Goal: Task Accomplishment & Management: Complete application form

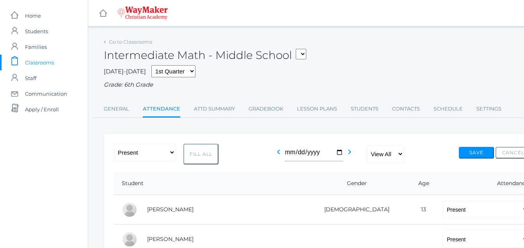
select select "P"
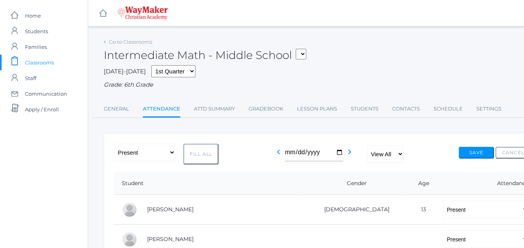
select select "P"
select select "AE"
select select "P"
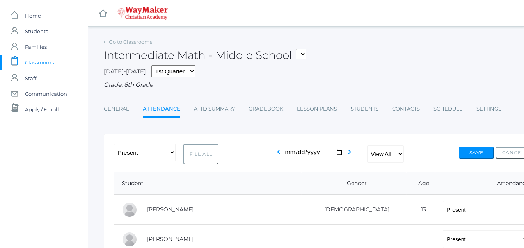
select select "P"
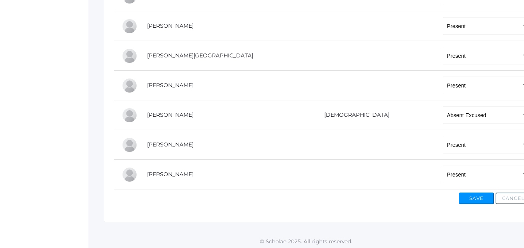
scroll to position [335, 0]
